Goal: Task Accomplishment & Management: Use online tool/utility

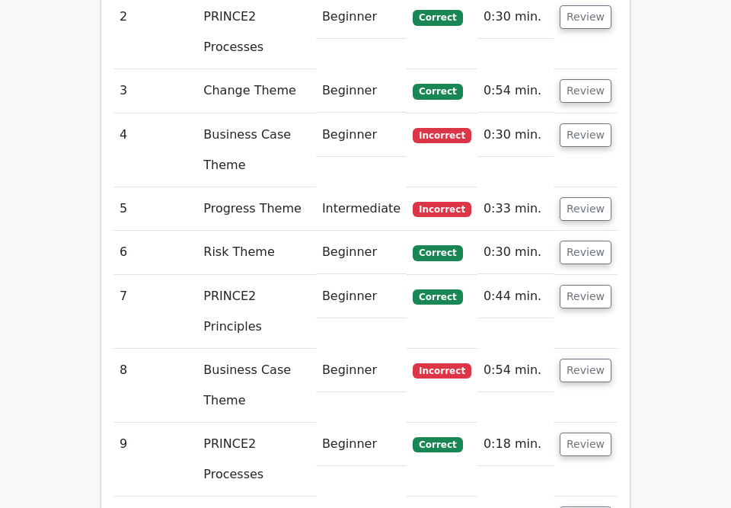
scroll to position [1965, 0]
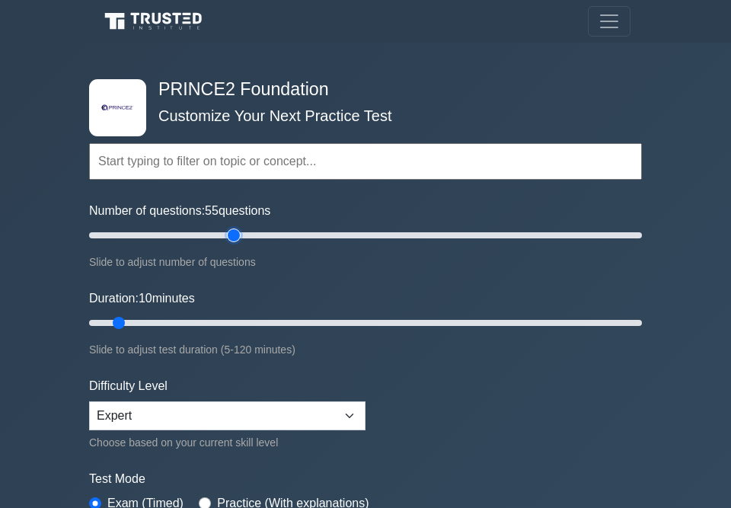
click at [227, 234] on input "Number of questions: 55 questions" at bounding box center [365, 235] width 553 height 18
type input "60"
click at [244, 234] on input "Number of questions: 60 questions" at bounding box center [365, 235] width 553 height 18
click at [183, 321] on input "Duration: 10 minutes" at bounding box center [365, 323] width 553 height 18
click at [227, 322] on input "Duration: 25 minutes" at bounding box center [365, 323] width 553 height 18
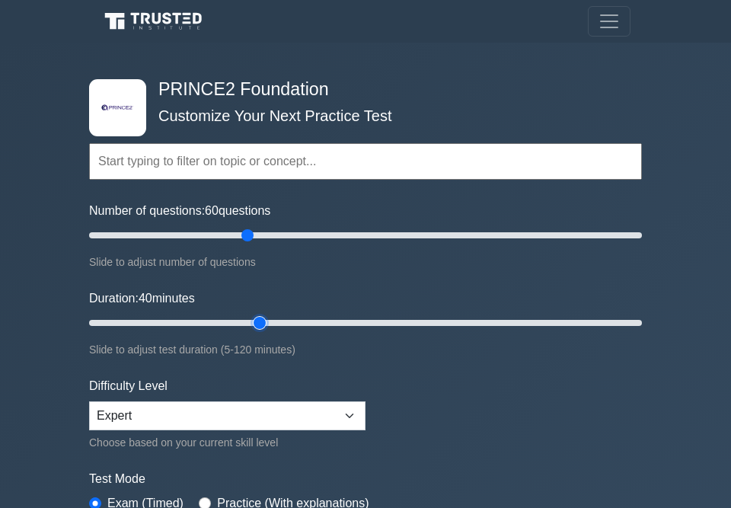
click at [259, 323] on input "Duration: 40 minutes" at bounding box center [365, 323] width 553 height 18
type input "45"
click at [280, 322] on input "Duration: 40 minutes" at bounding box center [365, 323] width 553 height 18
click at [244, 235] on input "Number of questions: 60 questions" at bounding box center [365, 235] width 553 height 18
click at [237, 235] on input "Number of questions: 55 questions" at bounding box center [365, 235] width 553 height 18
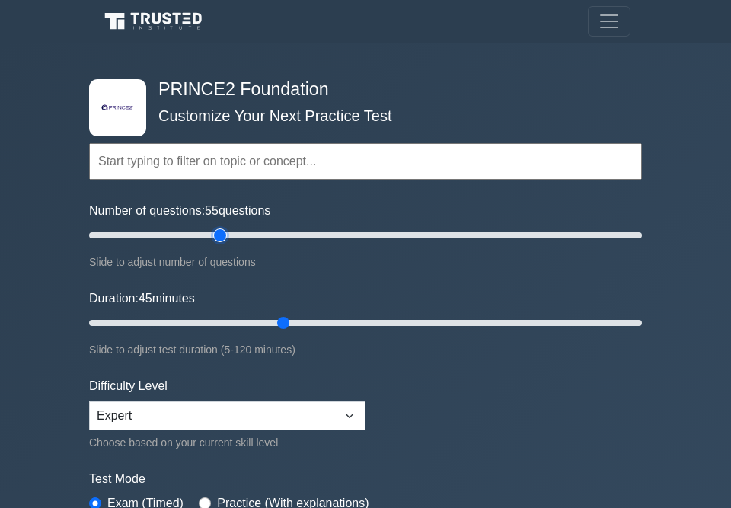
type input "50"
click at [225, 235] on input "Number of questions: 55 questions" at bounding box center [365, 235] width 553 height 18
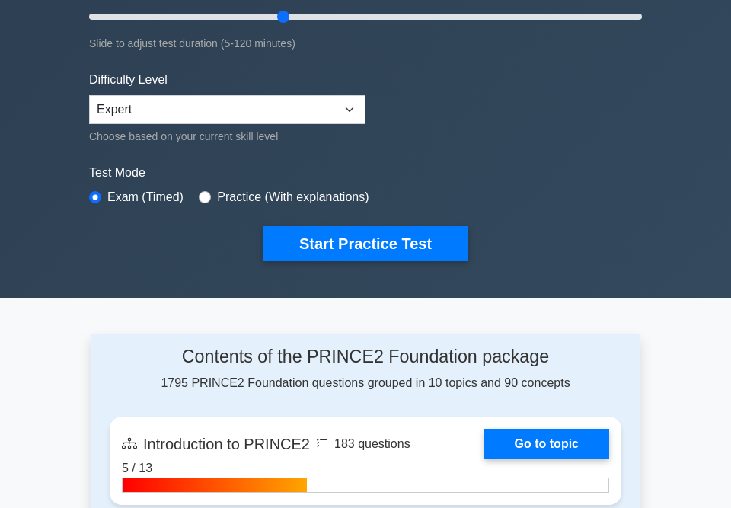
scroll to position [305, 0]
